Goal: Use online tool/utility: Utilize a website feature to perform a specific function

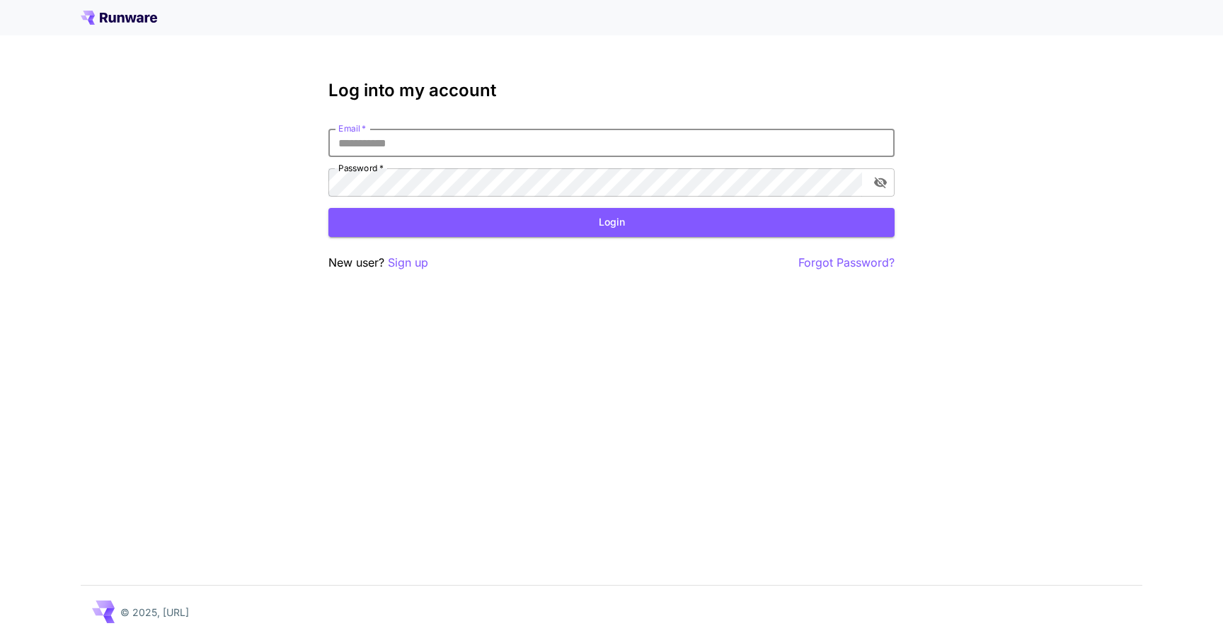
type input "**********"
click at [611, 222] on button "Login" at bounding box center [611, 222] width 566 height 29
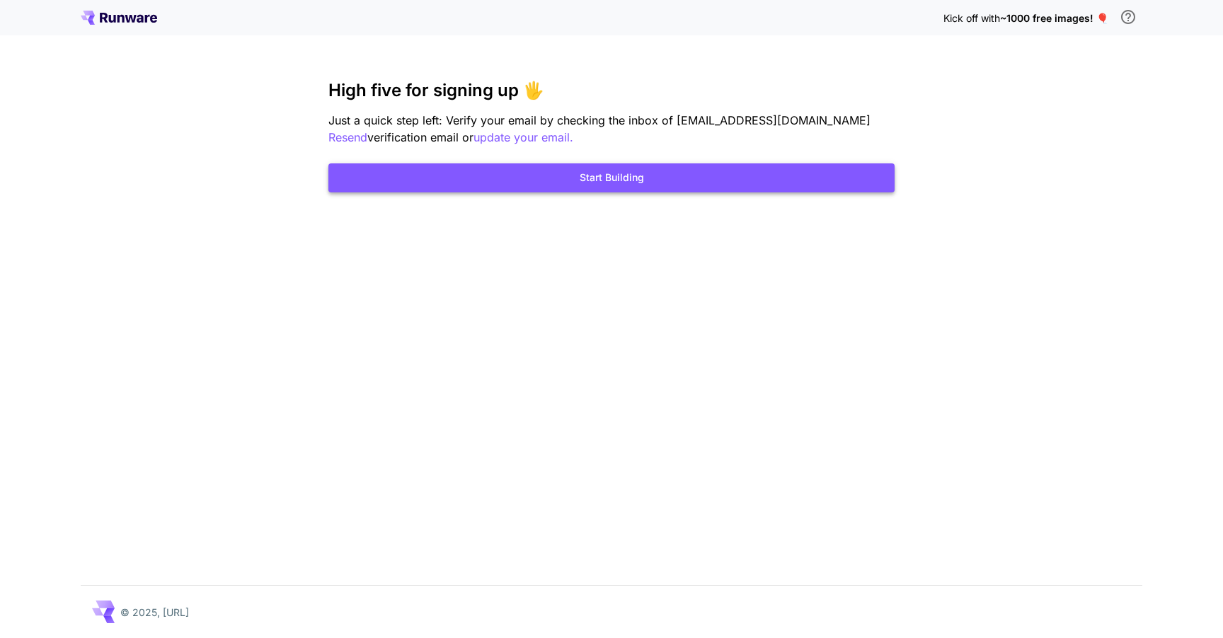
click at [674, 188] on button "Start Building" at bounding box center [611, 177] width 566 height 29
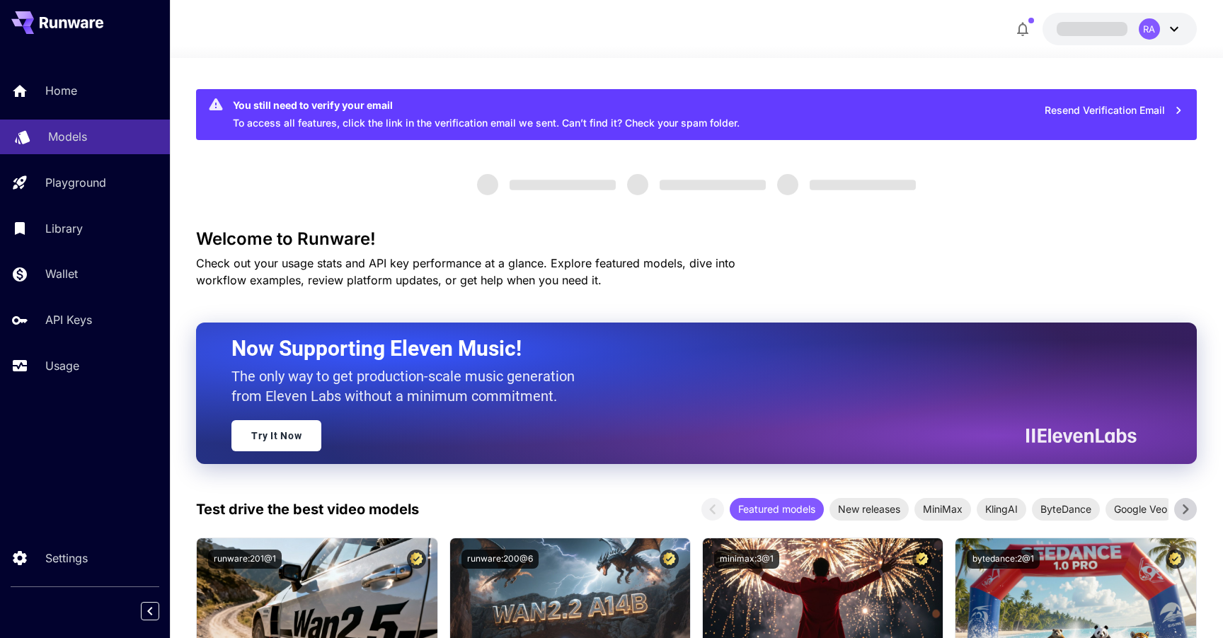
click at [89, 127] on link "Models" at bounding box center [85, 137] width 170 height 35
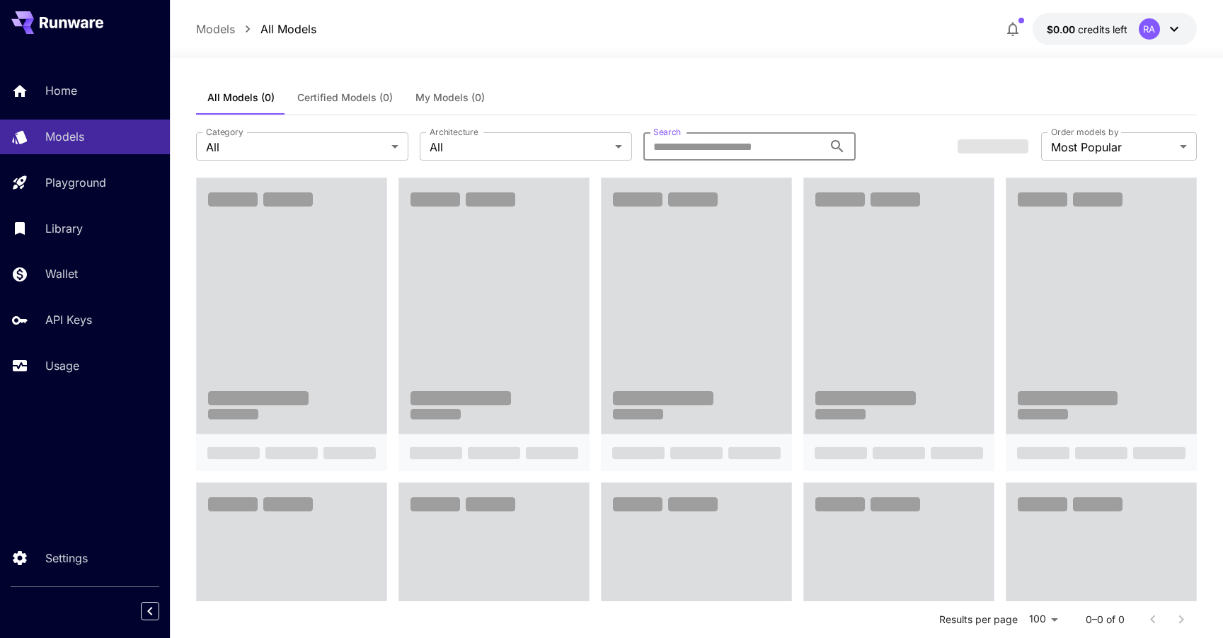
click at [695, 151] on input "Search" at bounding box center [733, 146] width 180 height 28
type input "**********"
click at [722, 98] on div "All Models (0) Certified Models (0) My Models (0)" at bounding box center [696, 98] width 1001 height 35
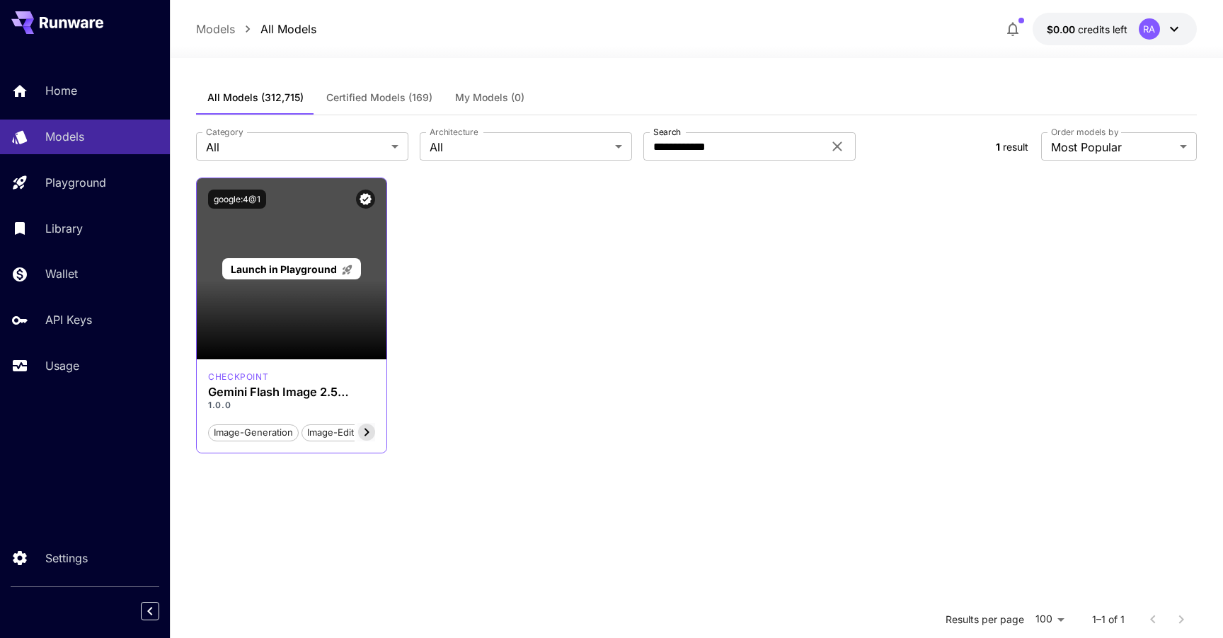
click at [323, 345] on div "Launch in Playground" at bounding box center [292, 268] width 190 height 181
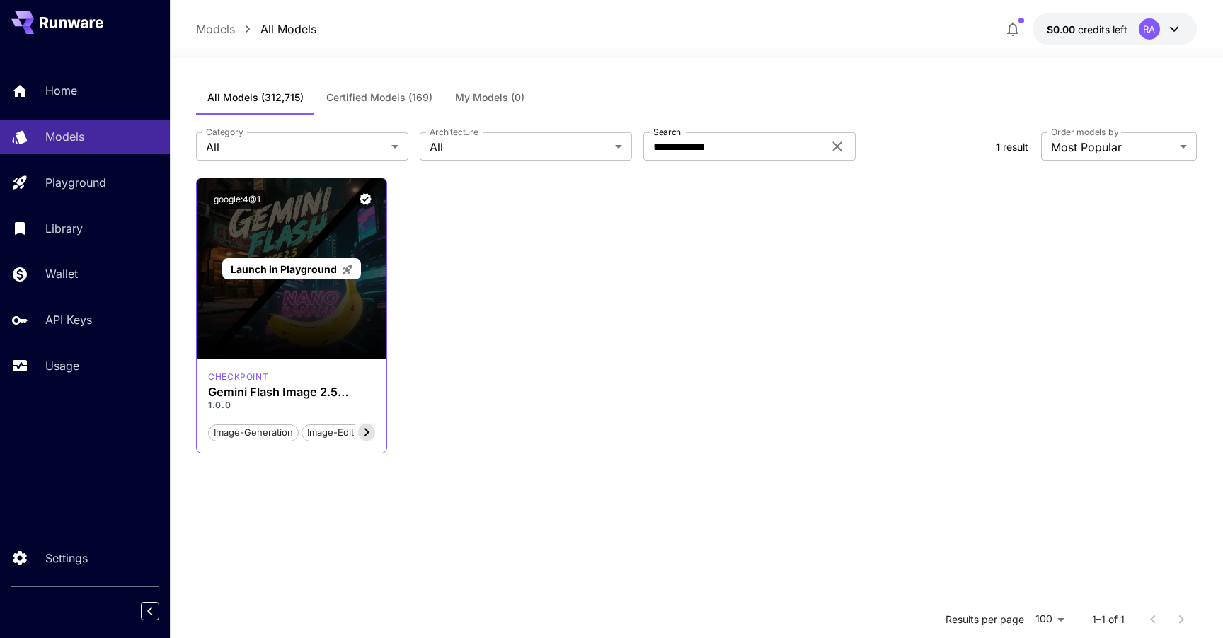
click at [316, 273] on span "Launch in Playground" at bounding box center [284, 269] width 106 height 12
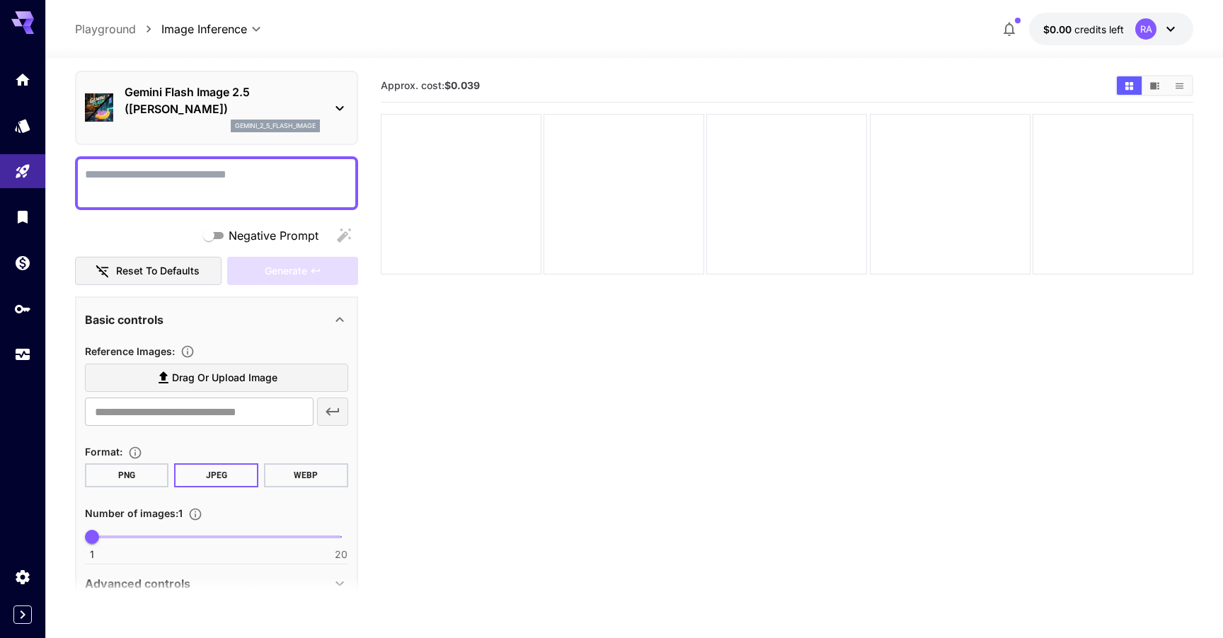
scroll to position [33, 0]
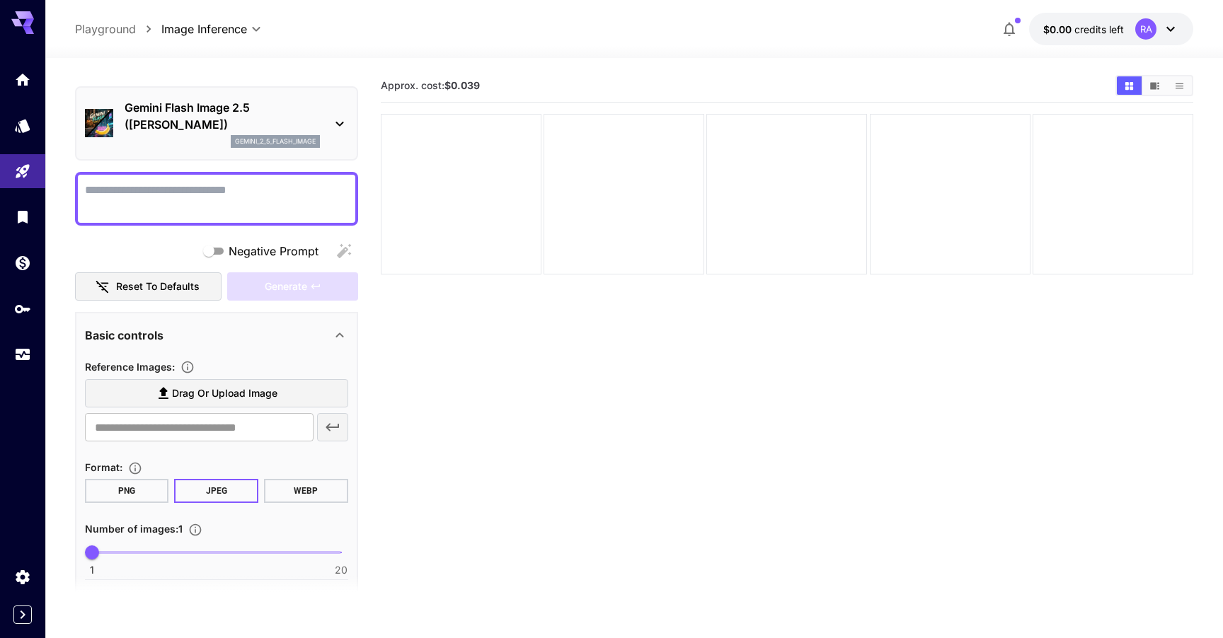
click at [255, 191] on textarea "Negative Prompt" at bounding box center [216, 199] width 263 height 34
click at [331, 122] on icon at bounding box center [339, 123] width 17 height 17
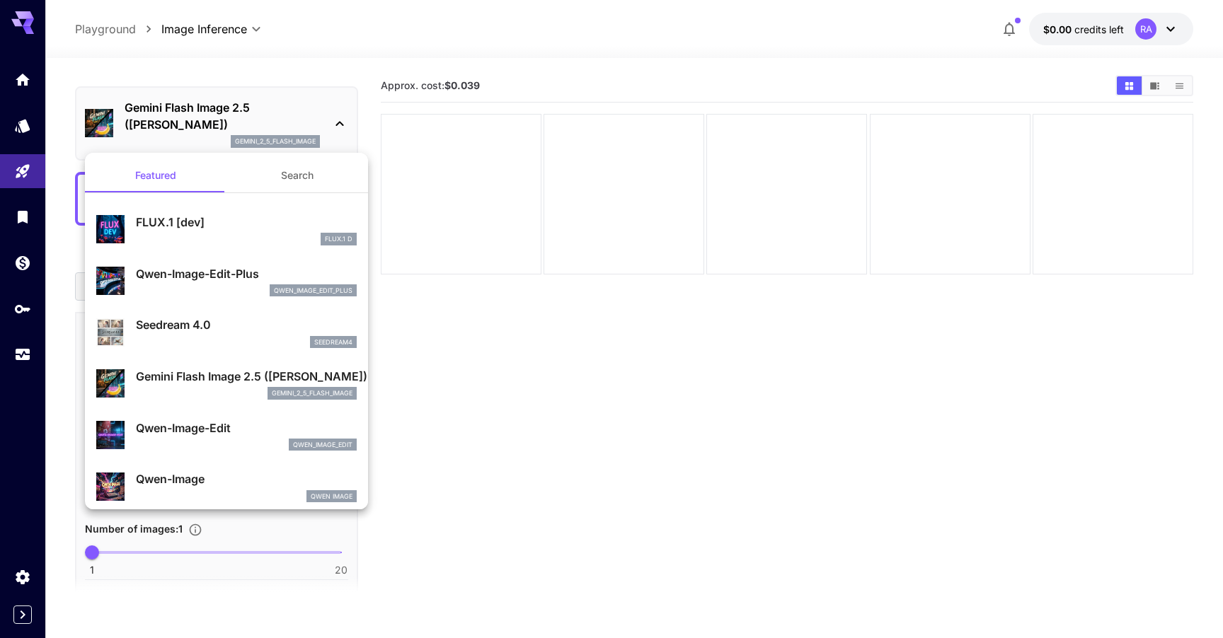
click at [340, 122] on div at bounding box center [611, 319] width 1223 height 638
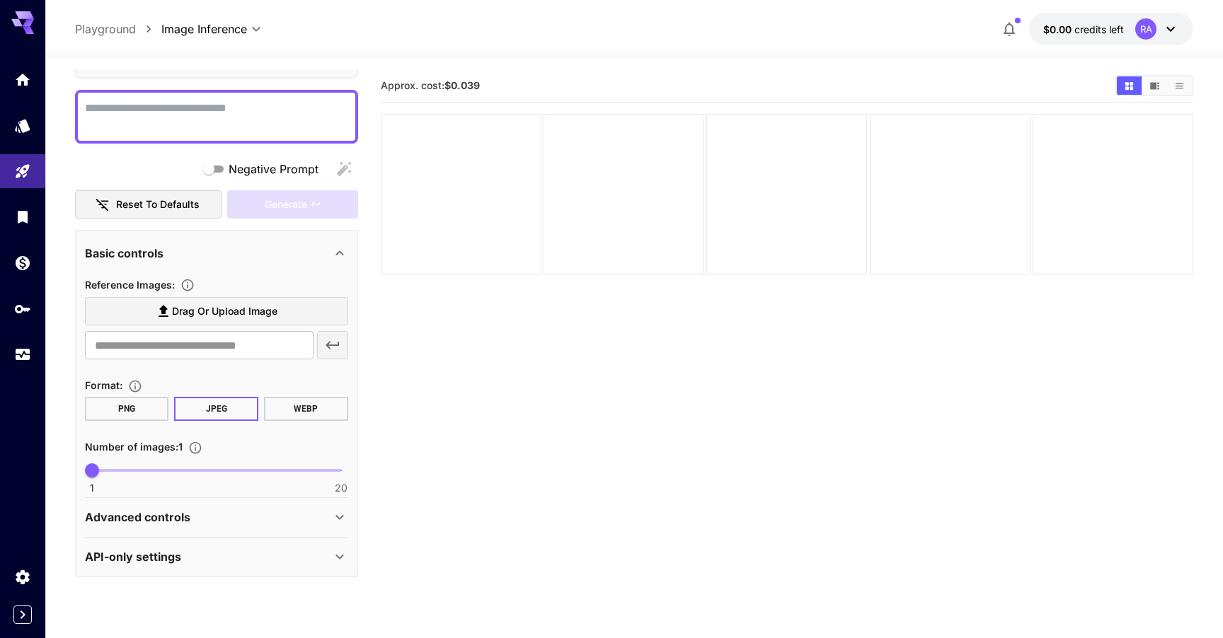
click at [231, 505] on div "Advanced controls" at bounding box center [216, 517] width 263 height 34
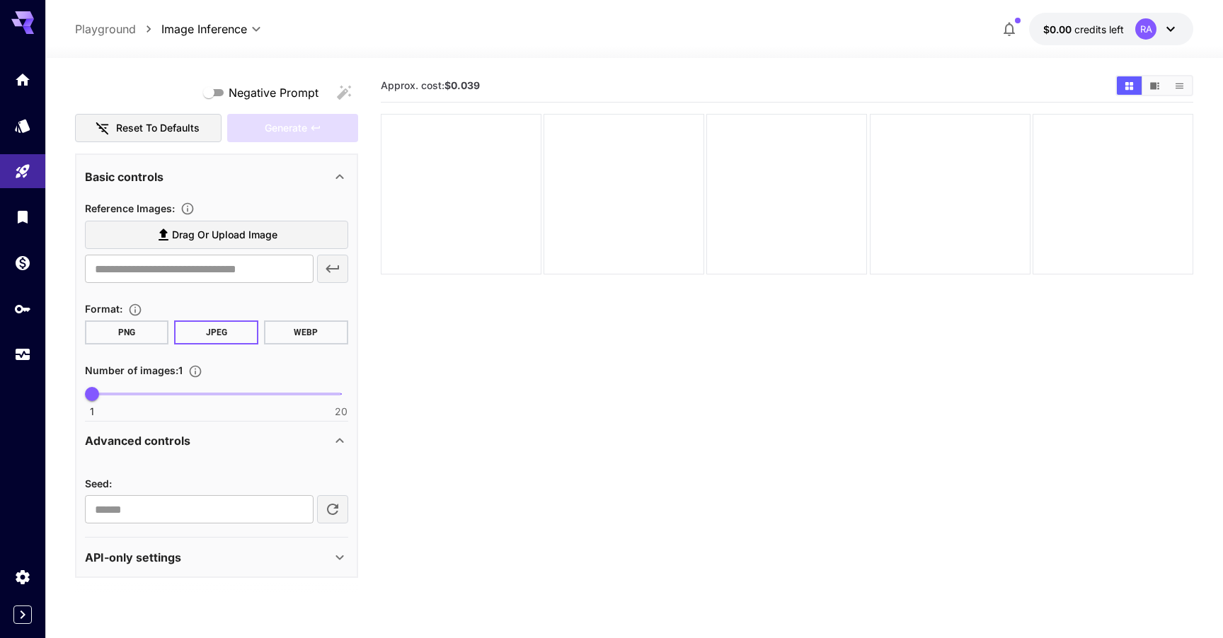
click at [203, 552] on div "API-only settings" at bounding box center [208, 557] width 246 height 17
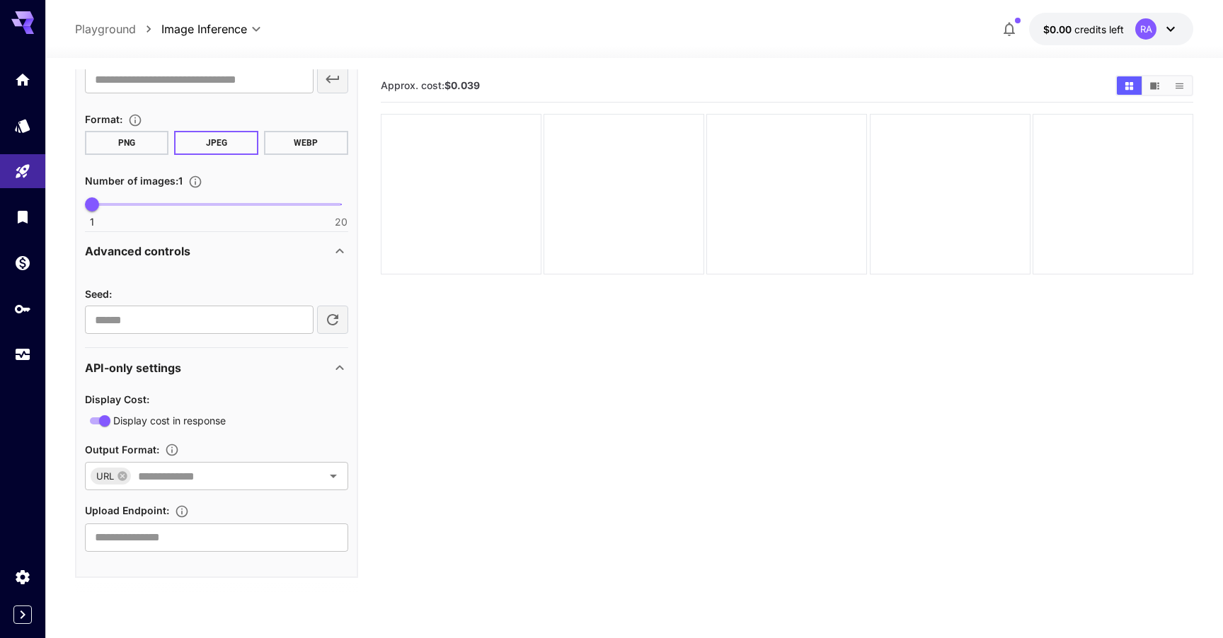
click at [189, 360] on div "API-only settings" at bounding box center [208, 367] width 246 height 17
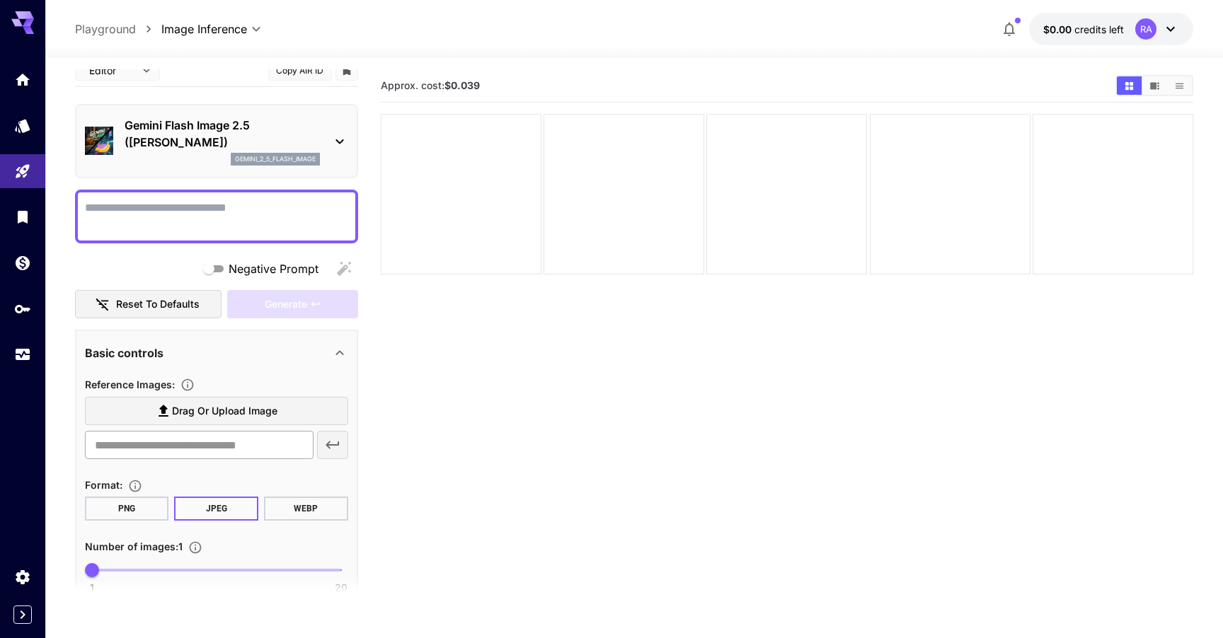
scroll to position [4, 0]
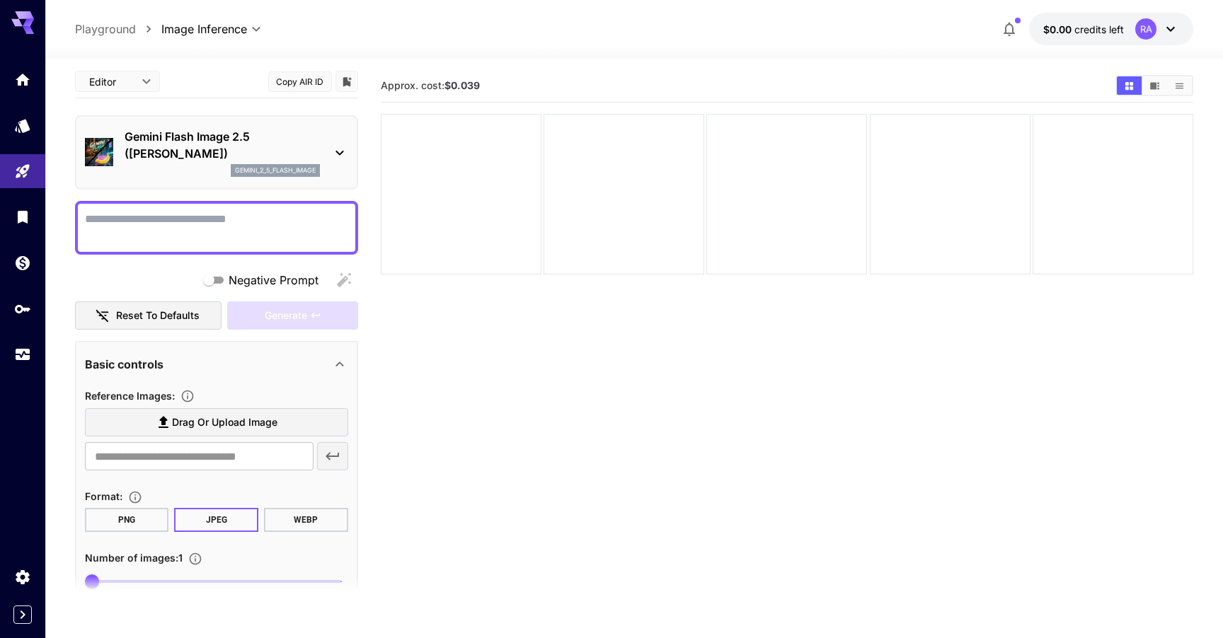
click at [272, 223] on textarea "Negative Prompt" at bounding box center [216, 228] width 263 height 34
click at [144, 261] on div "Editor **** ​ Copy AIR ID Gemini Flash Image 2.5 (Nano Banana) gemini_2_5_flash…" at bounding box center [216, 415] width 283 height 701
click at [307, 323] on div "Generate" at bounding box center [292, 315] width 130 height 29
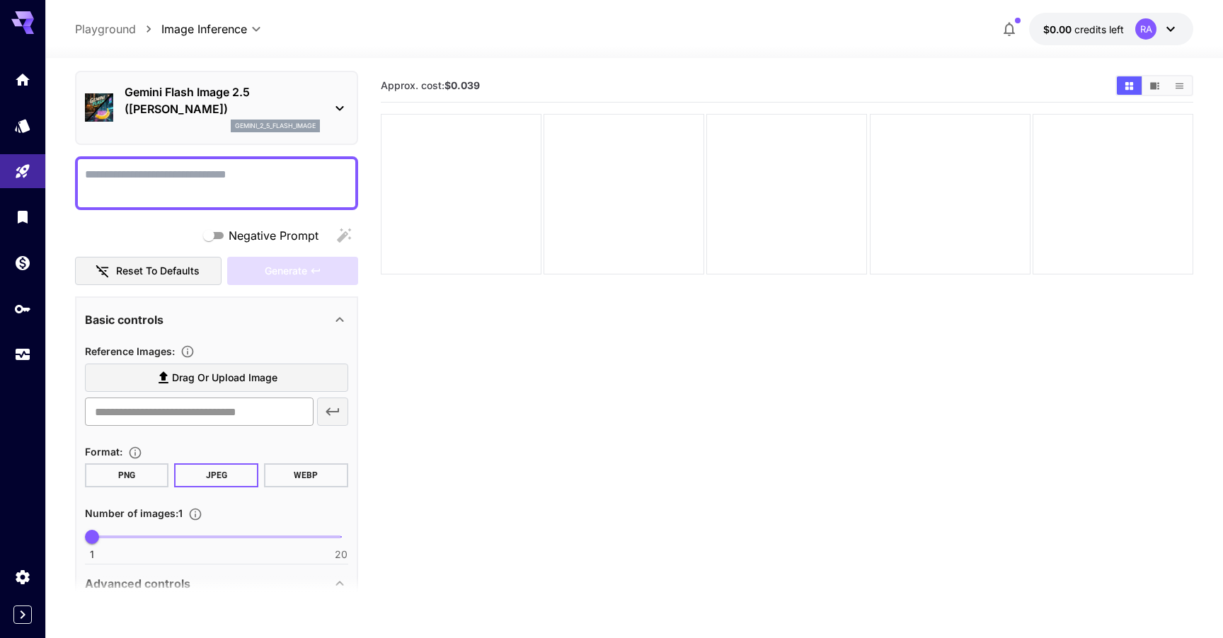
scroll to position [57, 0]
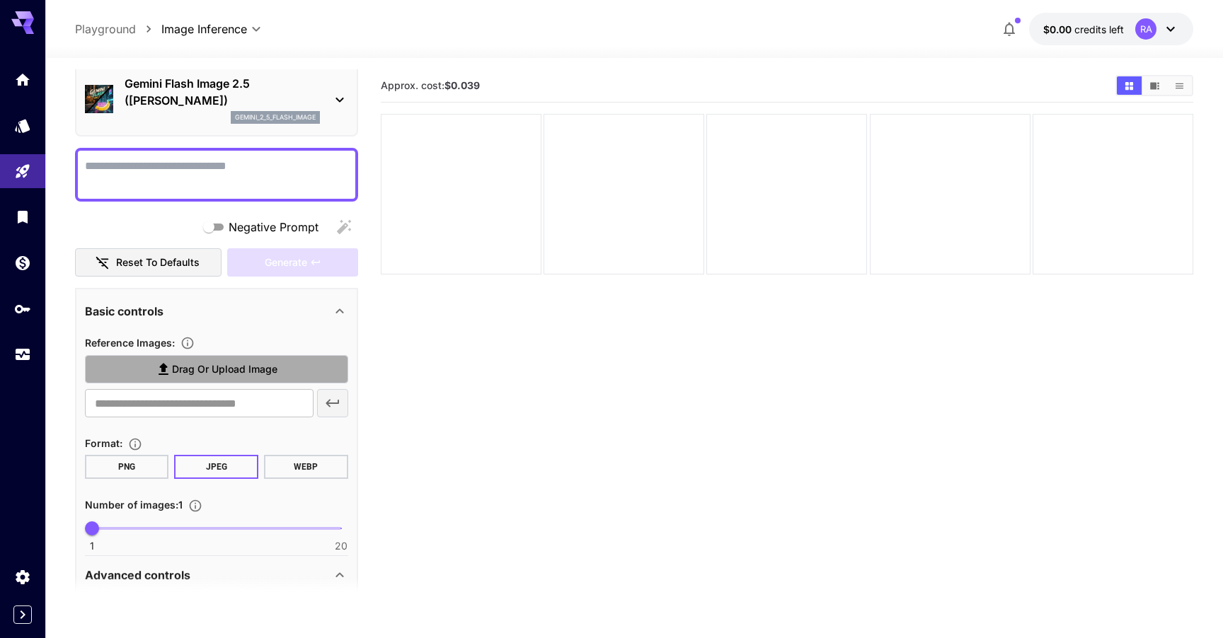
click at [240, 362] on span "Drag or upload image" at bounding box center [224, 370] width 105 height 18
click at [0, 0] on input "Drag or upload image" at bounding box center [0, 0] width 0 height 0
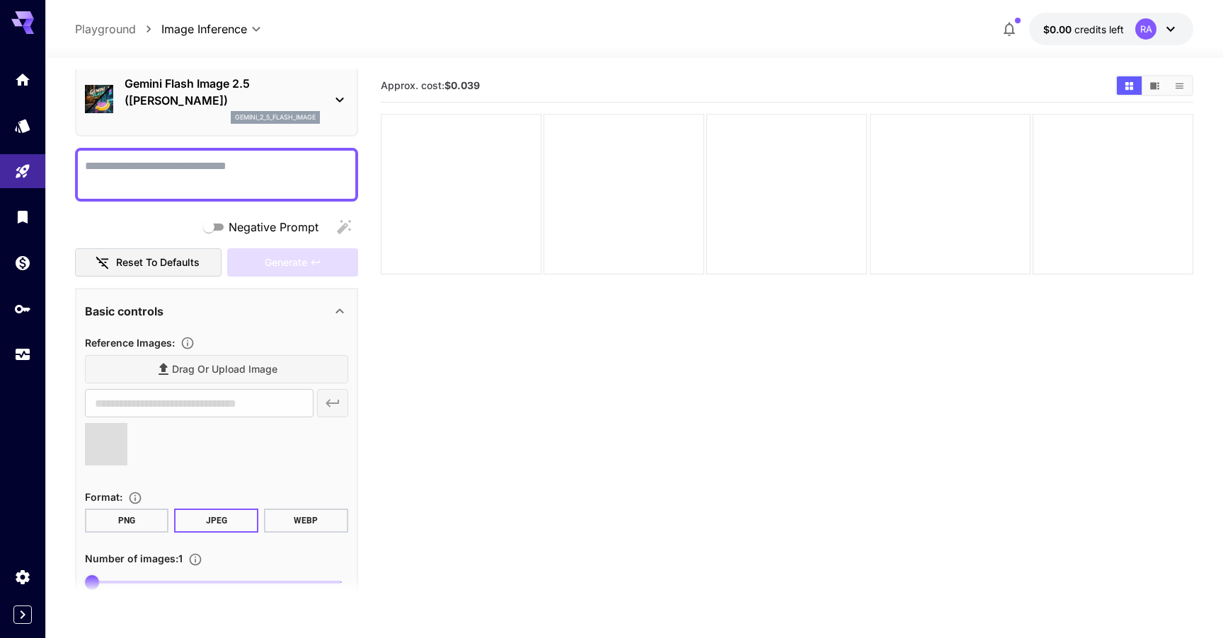
type input "**********"
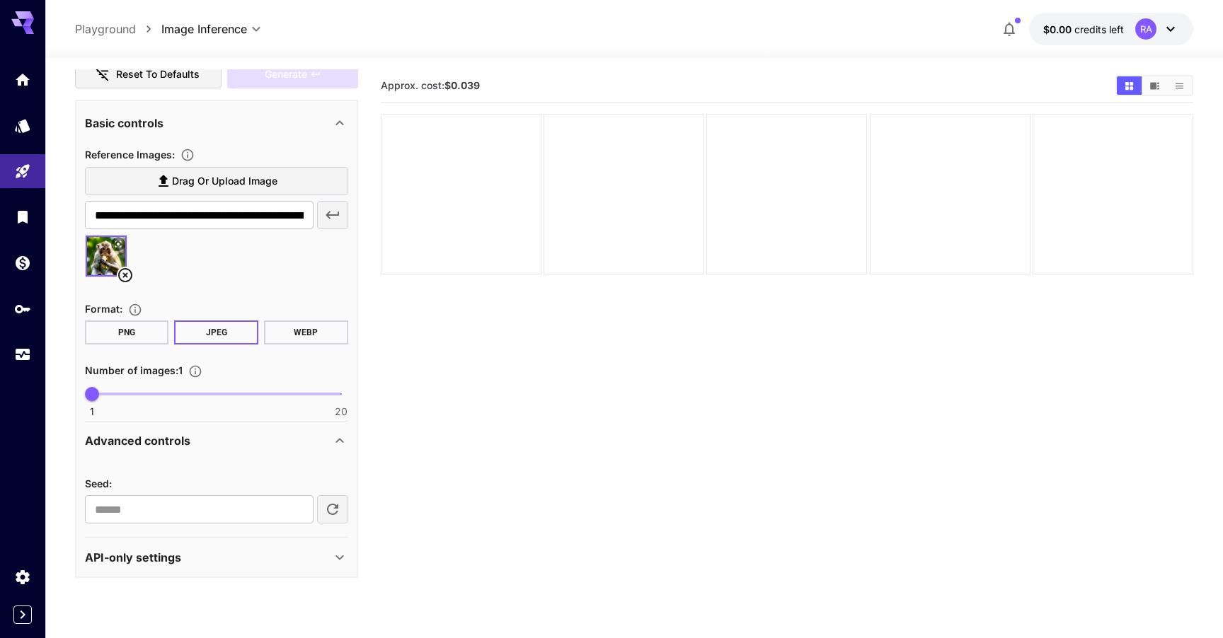
scroll to position [0, 0]
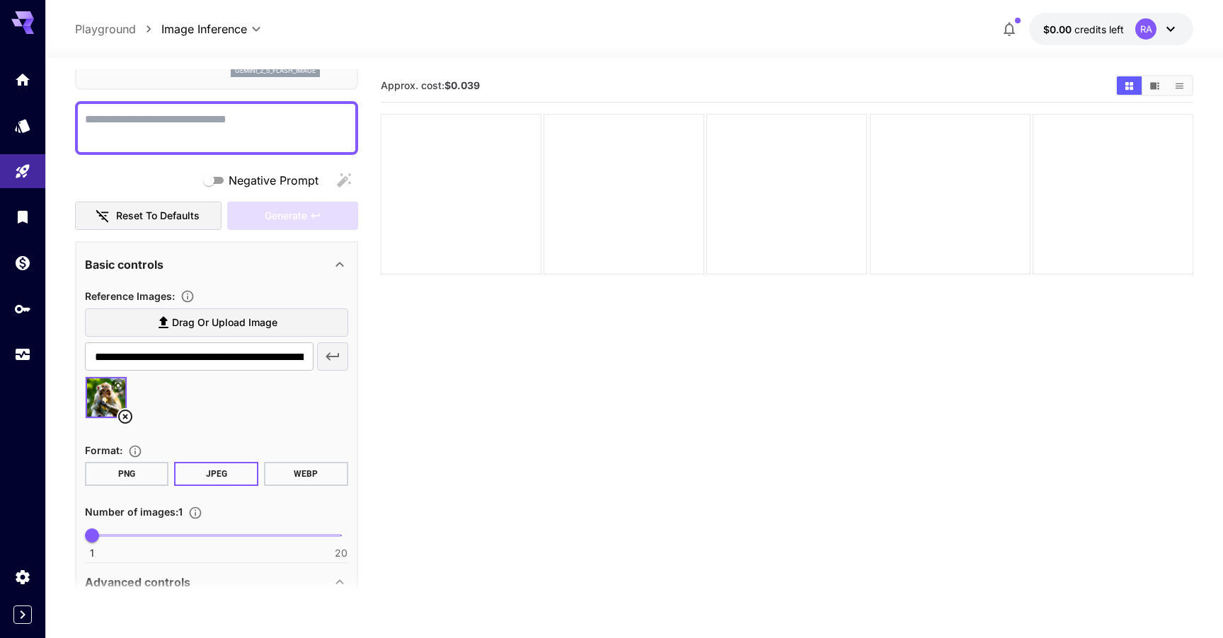
click at [195, 419] on div at bounding box center [216, 403] width 263 height 54
click at [95, 396] on img at bounding box center [106, 397] width 41 height 41
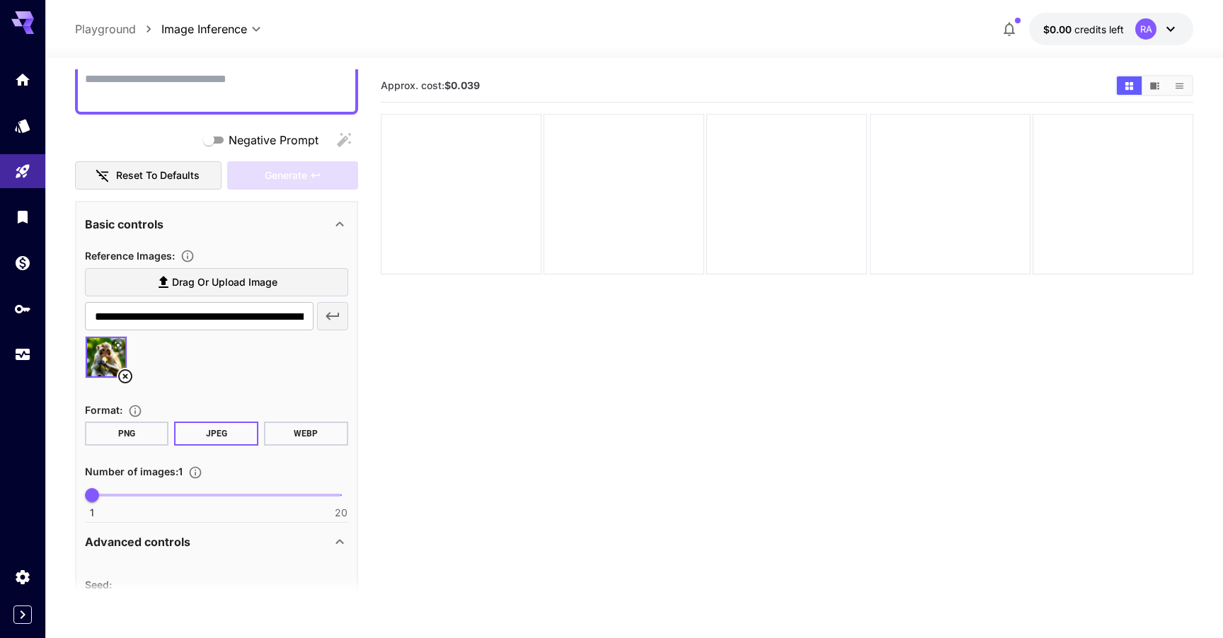
scroll to position [165, 0]
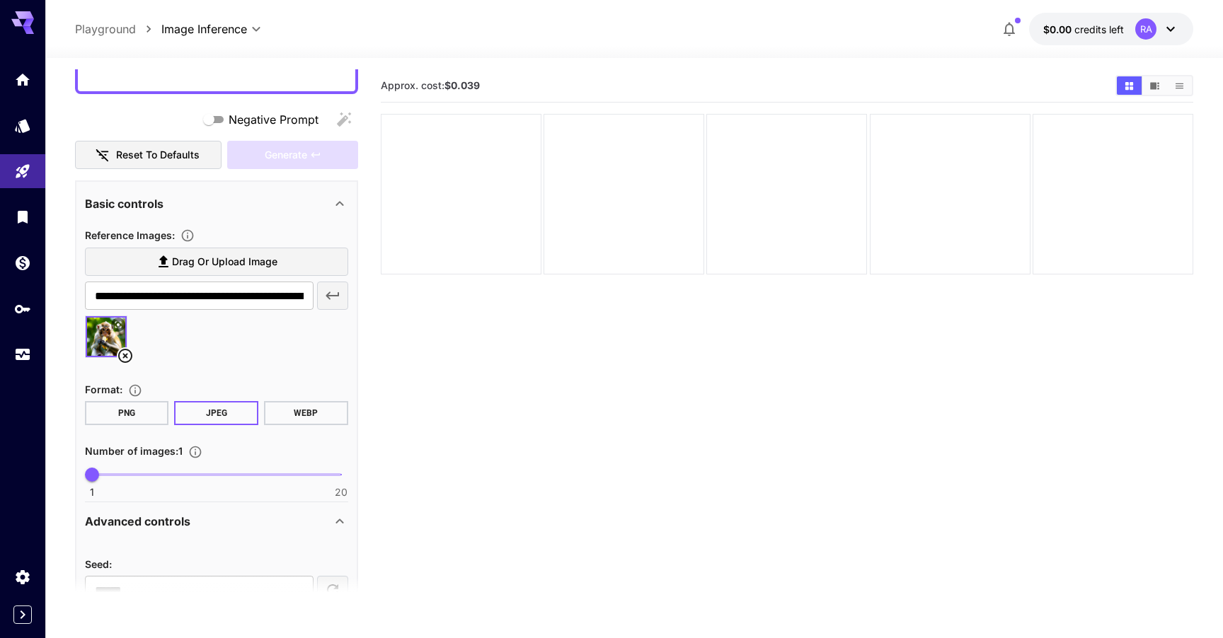
click at [93, 335] on img at bounding box center [106, 336] width 41 height 41
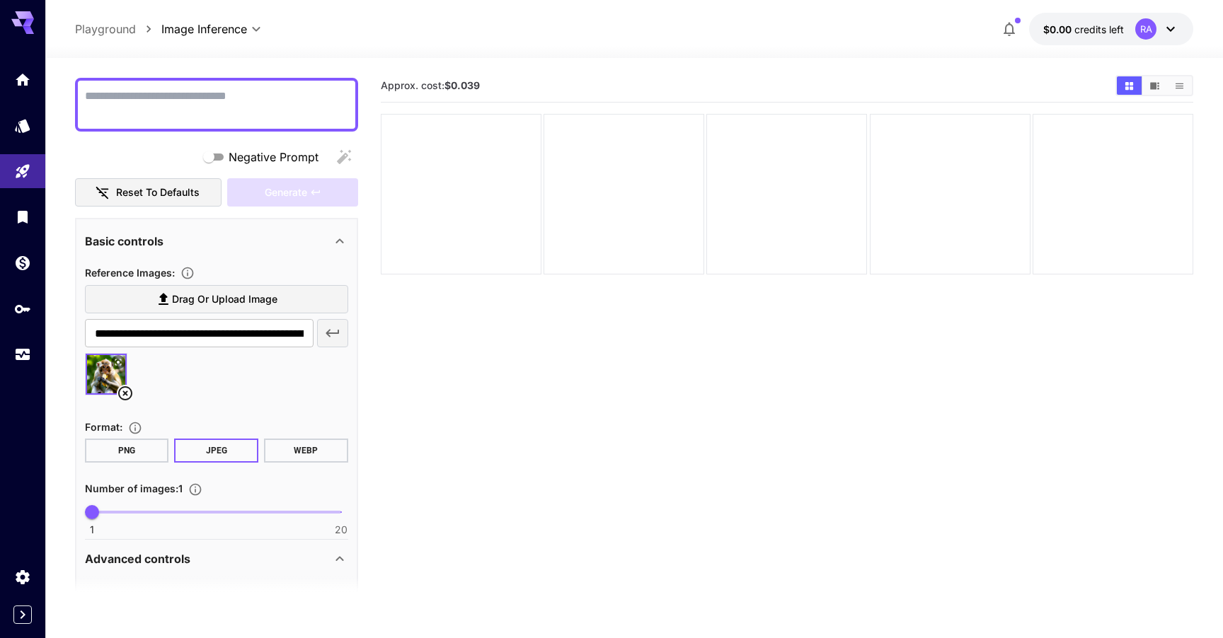
scroll to position [127, 0]
click at [275, 192] on div "Generate" at bounding box center [292, 193] width 130 height 29
click at [263, 124] on div at bounding box center [216, 106] width 283 height 54
click at [263, 114] on textarea "Negative Prompt" at bounding box center [216, 105] width 263 height 34
click at [467, 347] on section "Approx. cost: $0.039" at bounding box center [787, 388] width 813 height 638
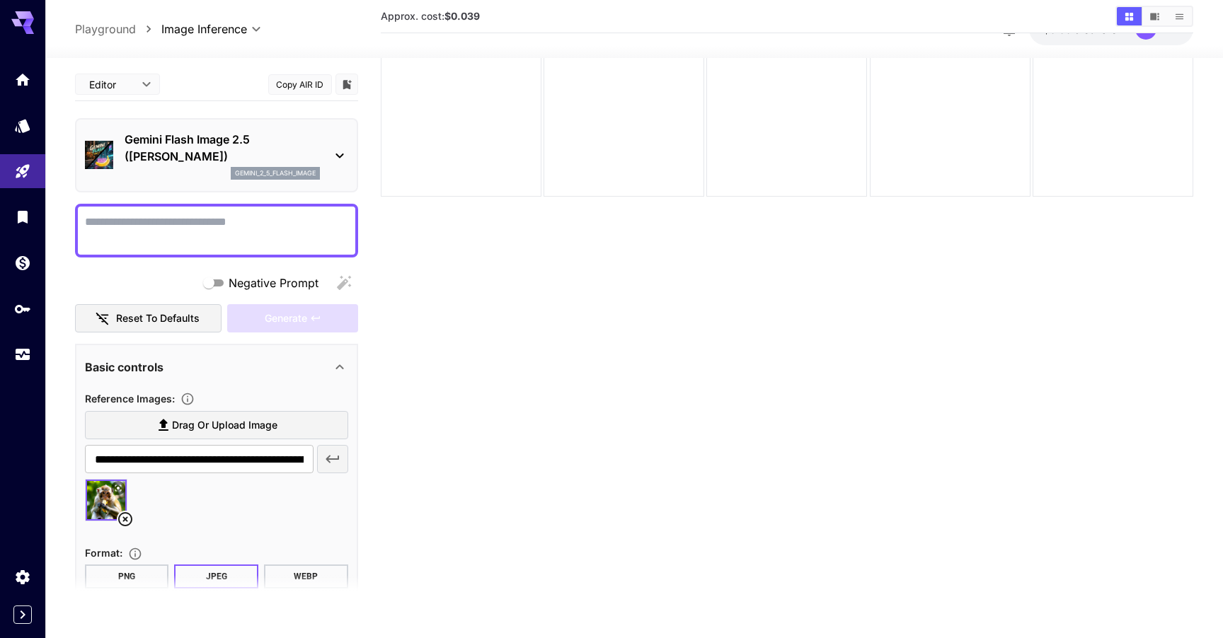
scroll to position [-1, 0]
